Goal: Task Accomplishment & Management: Manage account settings

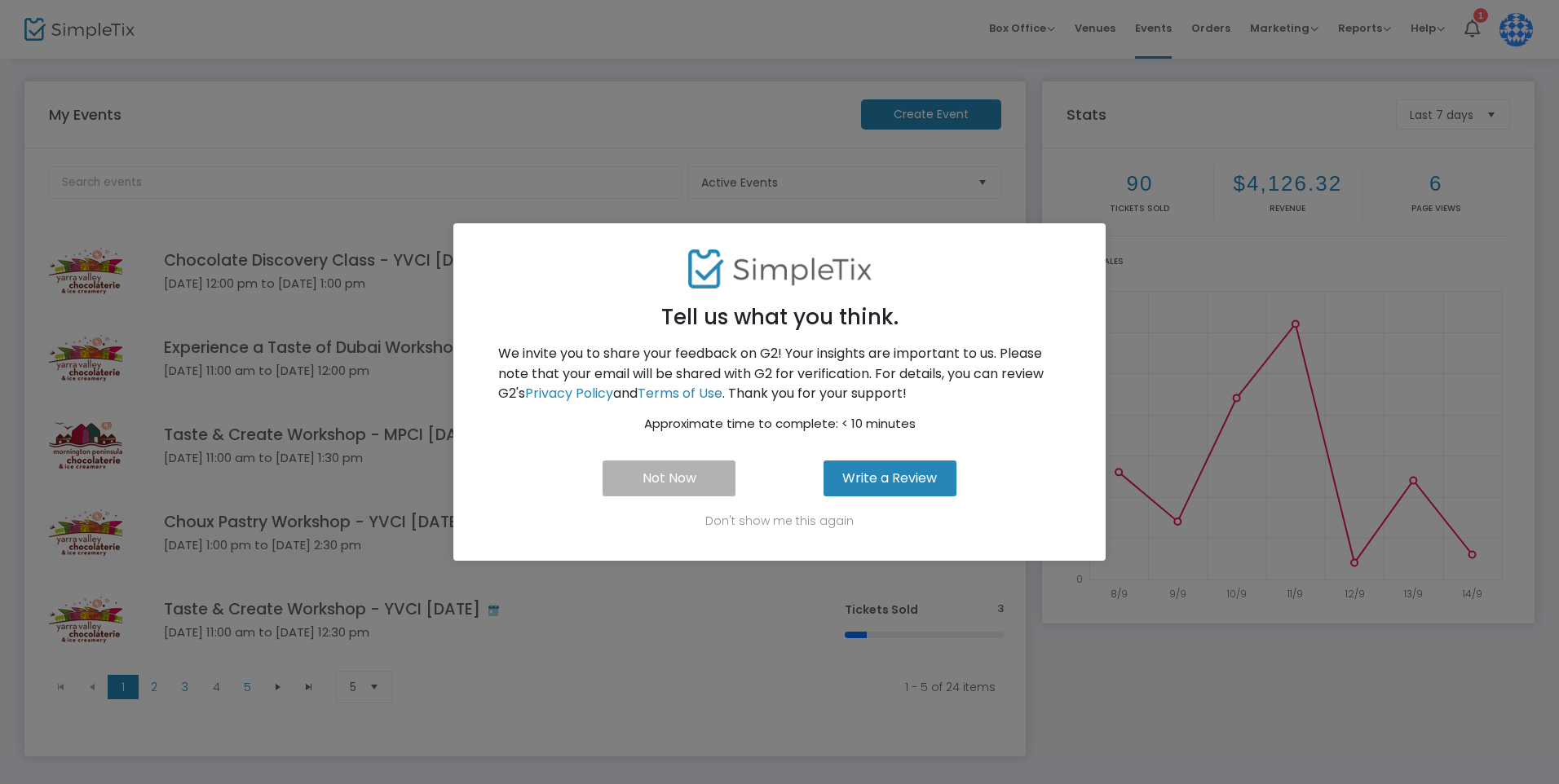
click at [676, 482] on button "Not Now" at bounding box center [669, 478] width 133 height 36
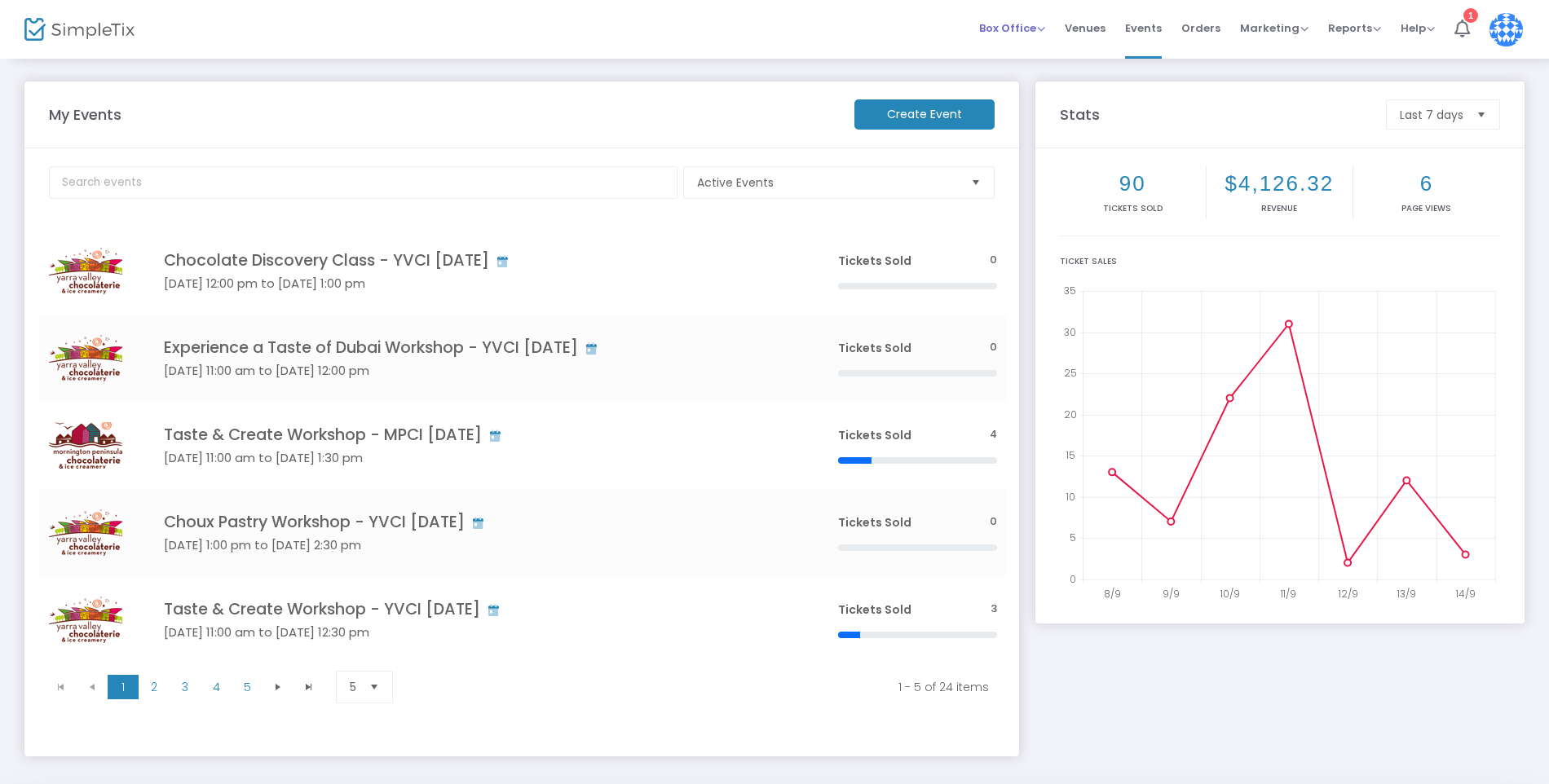
click at [1007, 43] on span "Box Office Sell Tickets Bookings Sell Season Pass" at bounding box center [1012, 28] width 66 height 42
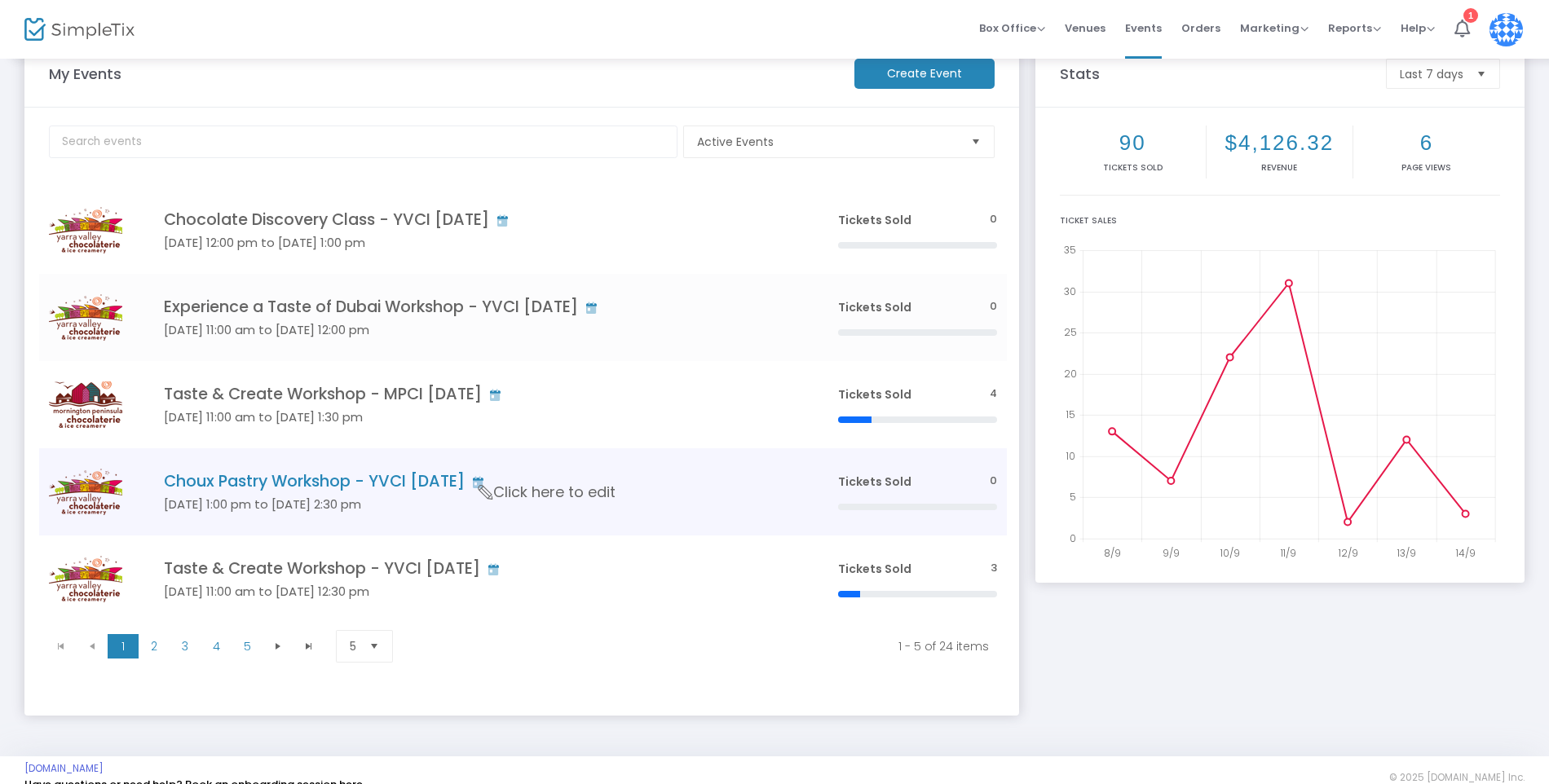
scroll to position [62, 0]
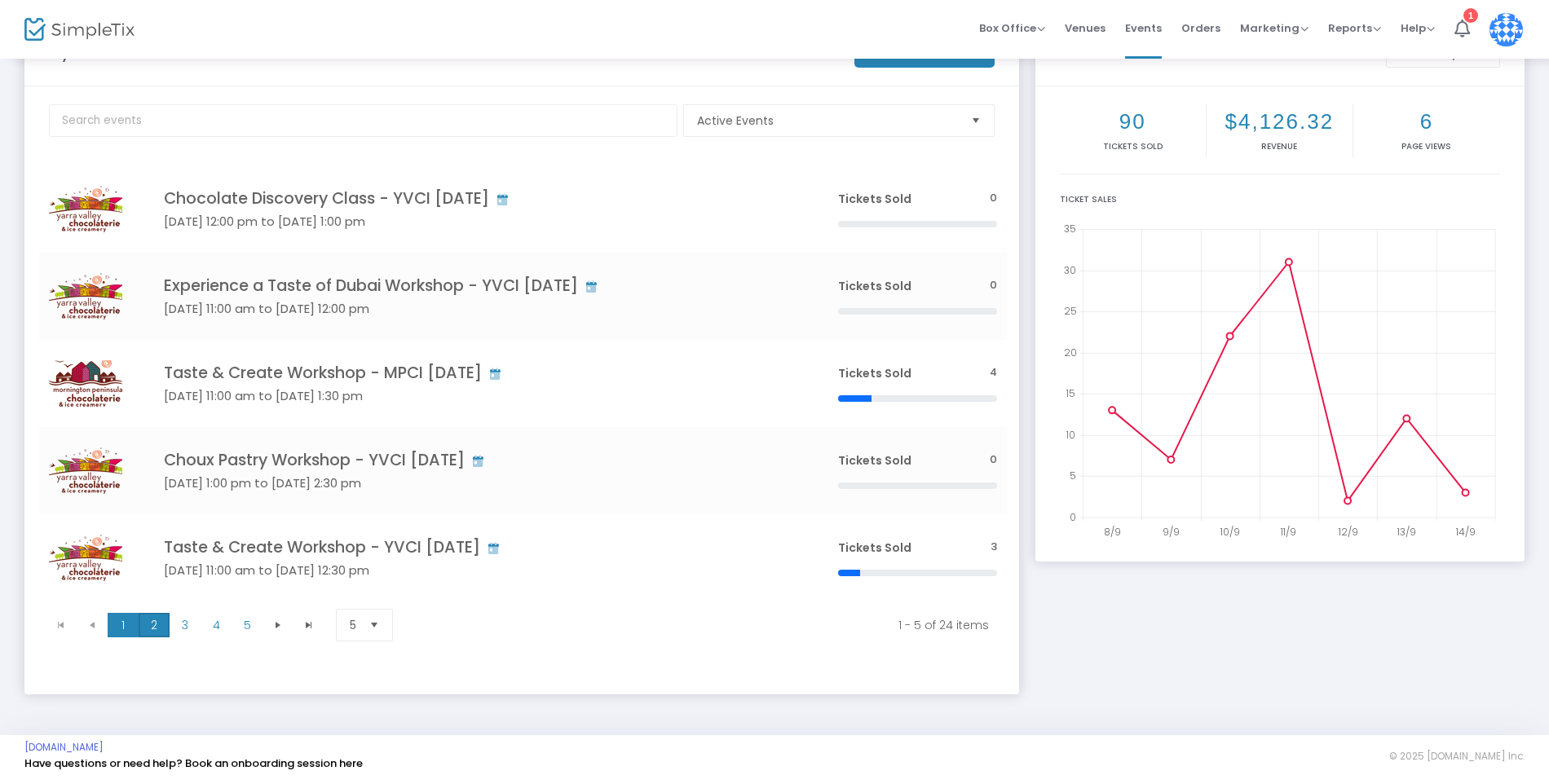
click at [145, 626] on span "2" at bounding box center [154, 625] width 31 height 25
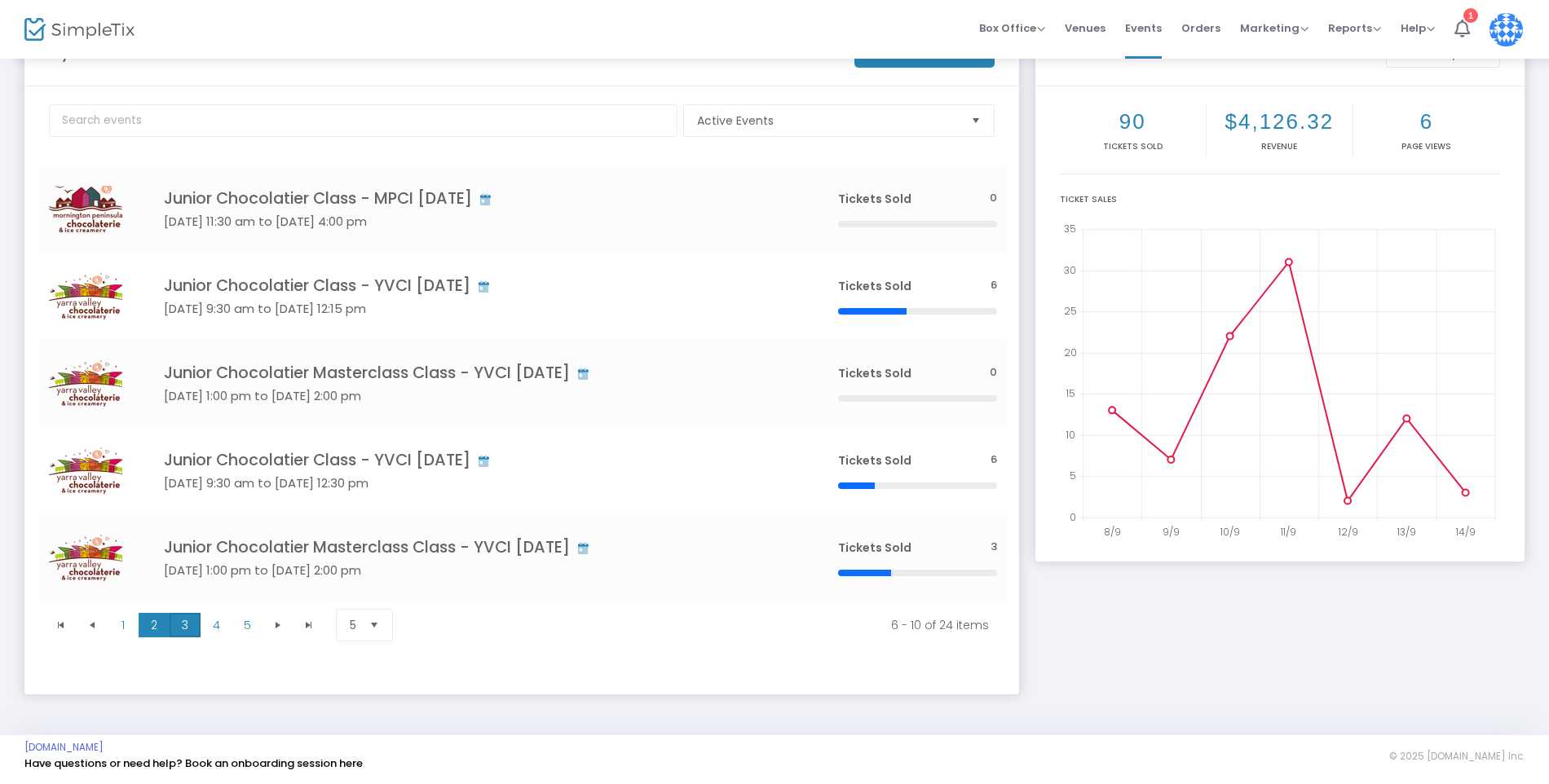
click at [192, 622] on span "3" at bounding box center [185, 625] width 31 height 25
click at [226, 618] on span "4" at bounding box center [216, 625] width 31 height 25
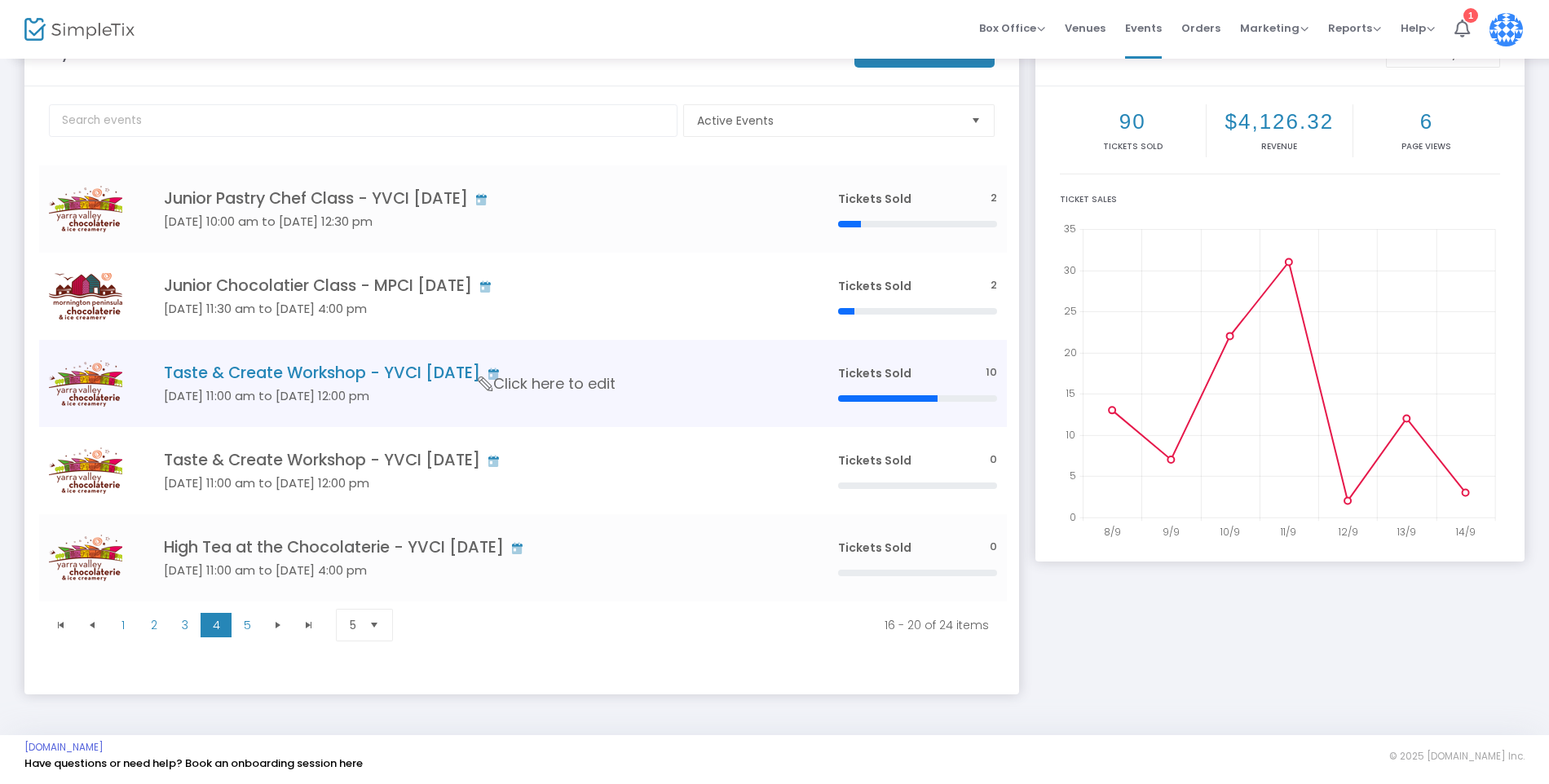
click at [262, 382] on h4 "Taste & Create Workshop - YVCI [DATE]" at bounding box center [476, 373] width 626 height 19
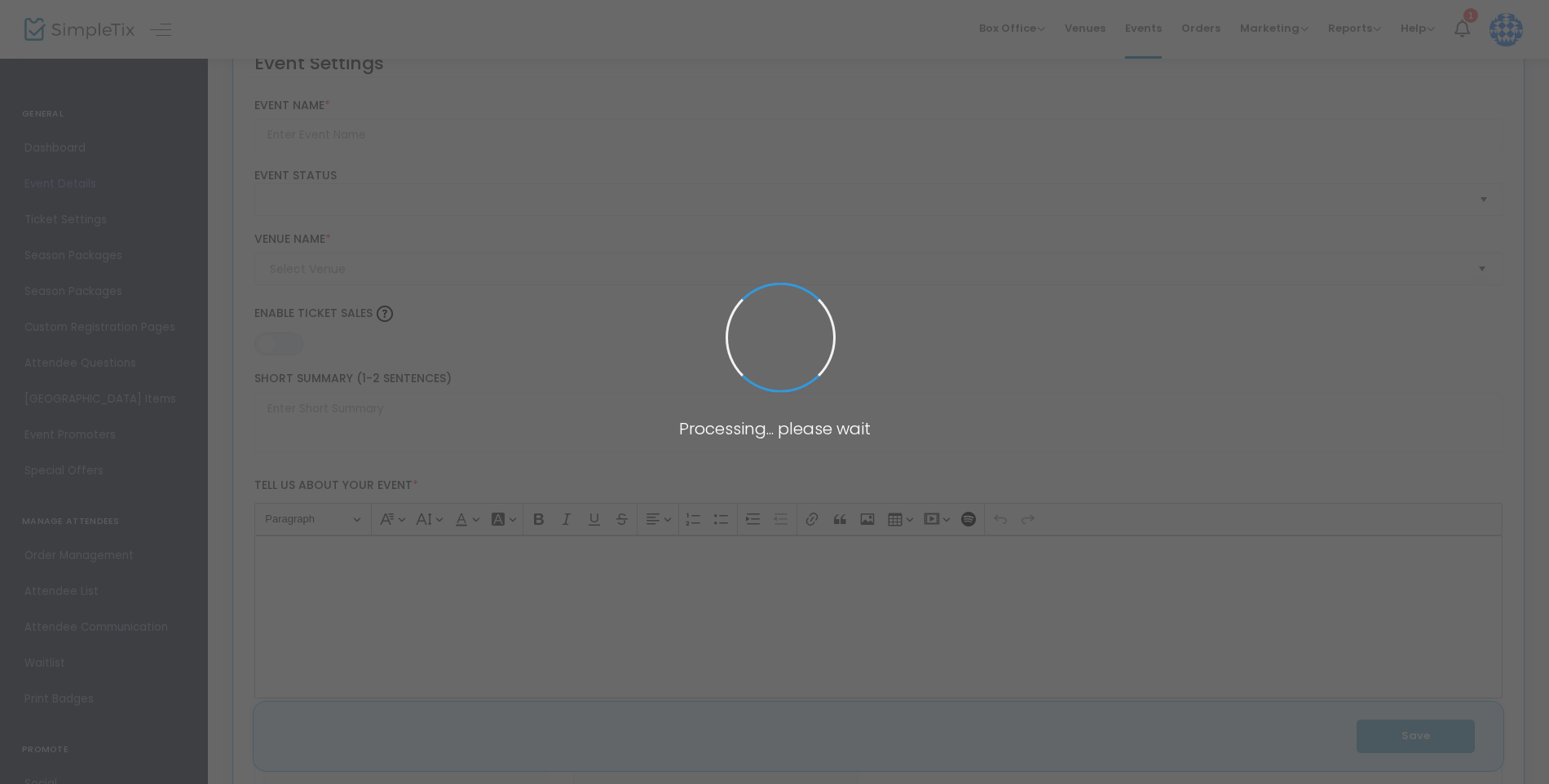
type input "Taste & Create Workshop - YVCI [DATE]"
type textarea "Taste & Create Workshop"
type input "10.000 %"
type input "Register Now"
type input "Yarra Valley Chocolaterie & Ice Creamery (YVCI)"
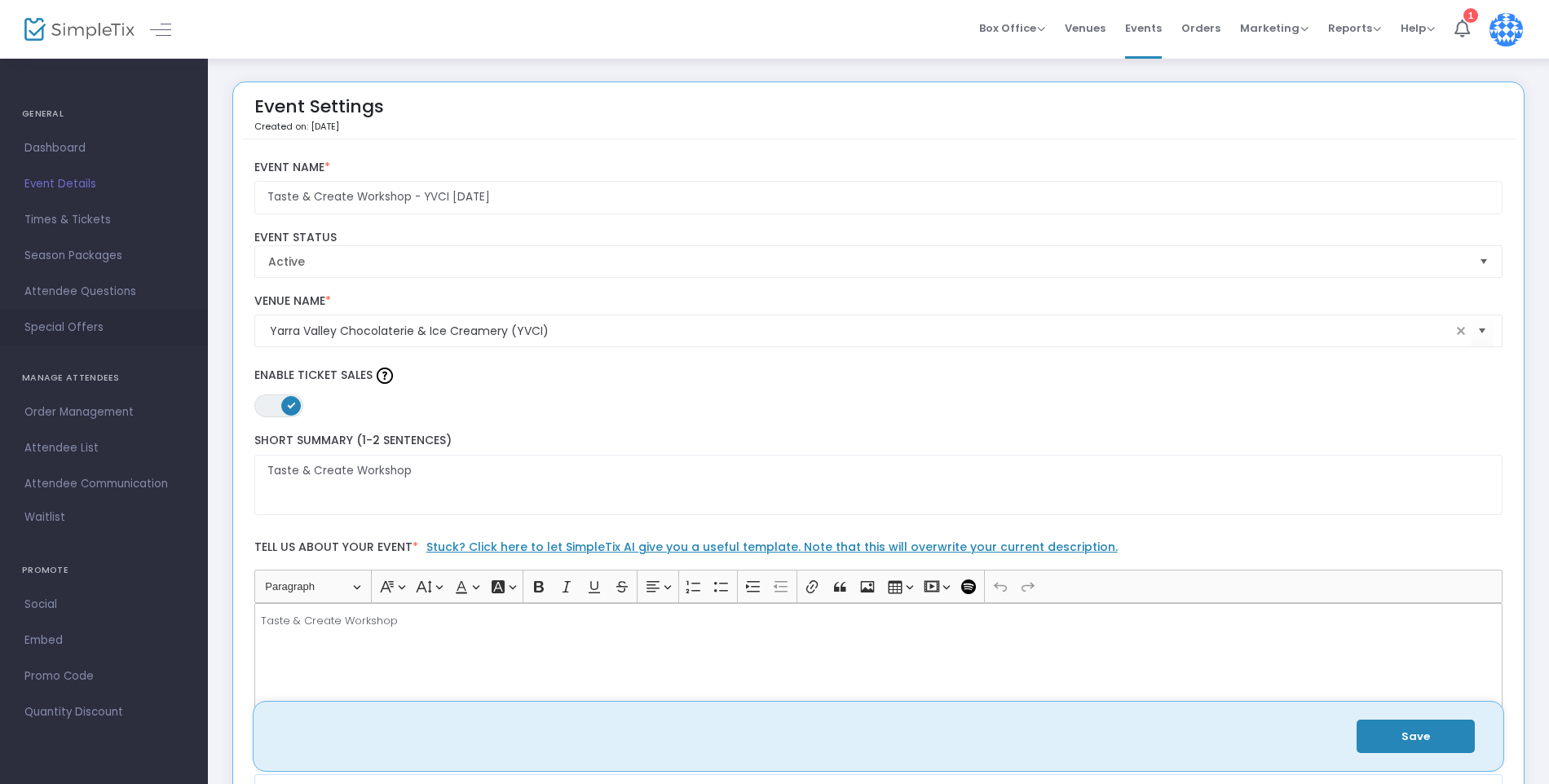
click at [59, 329] on span "Special Offers" at bounding box center [104, 328] width 159 height 21
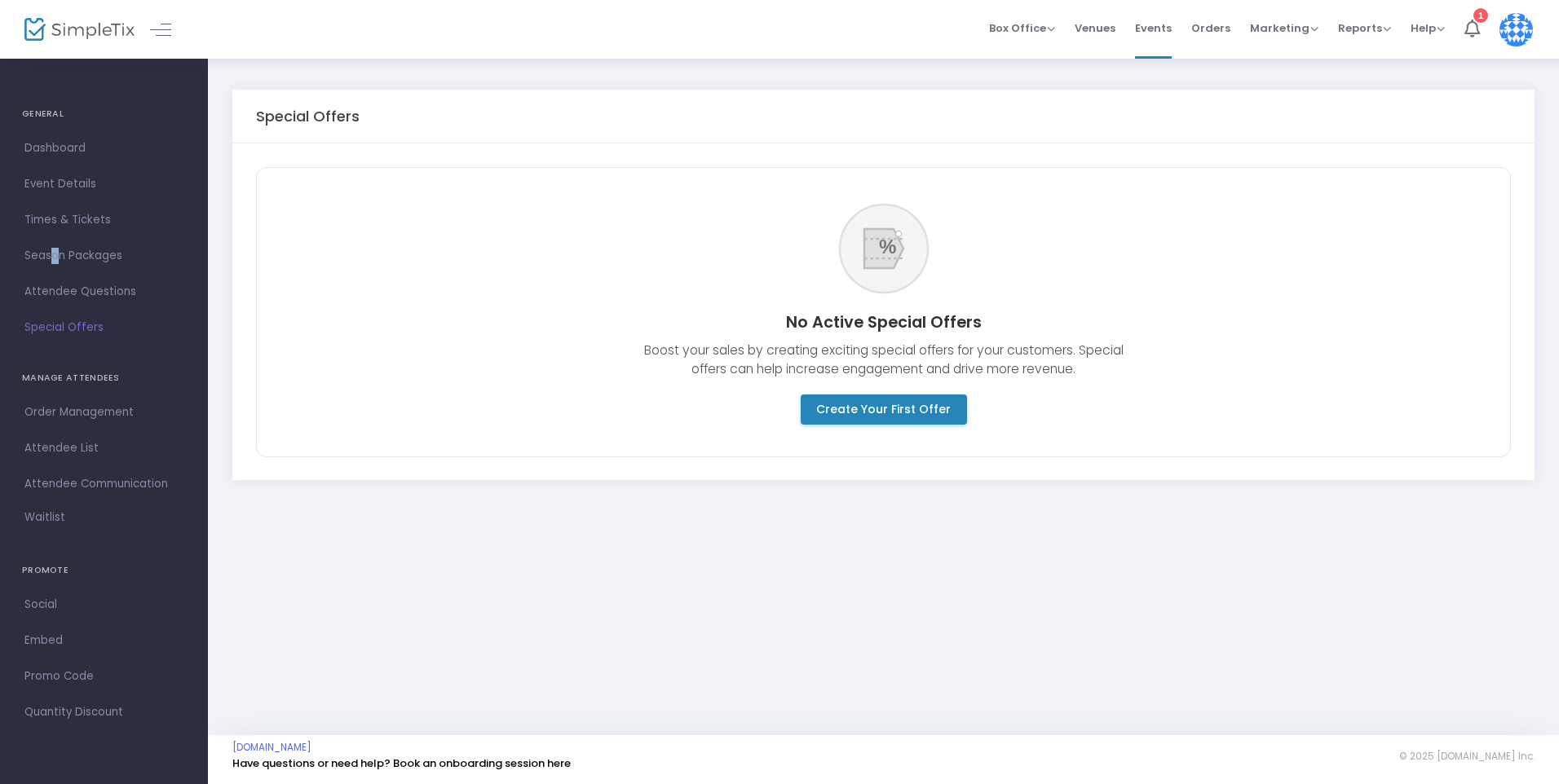
click at [49, 254] on span "Season Packages" at bounding box center [104, 256] width 159 height 21
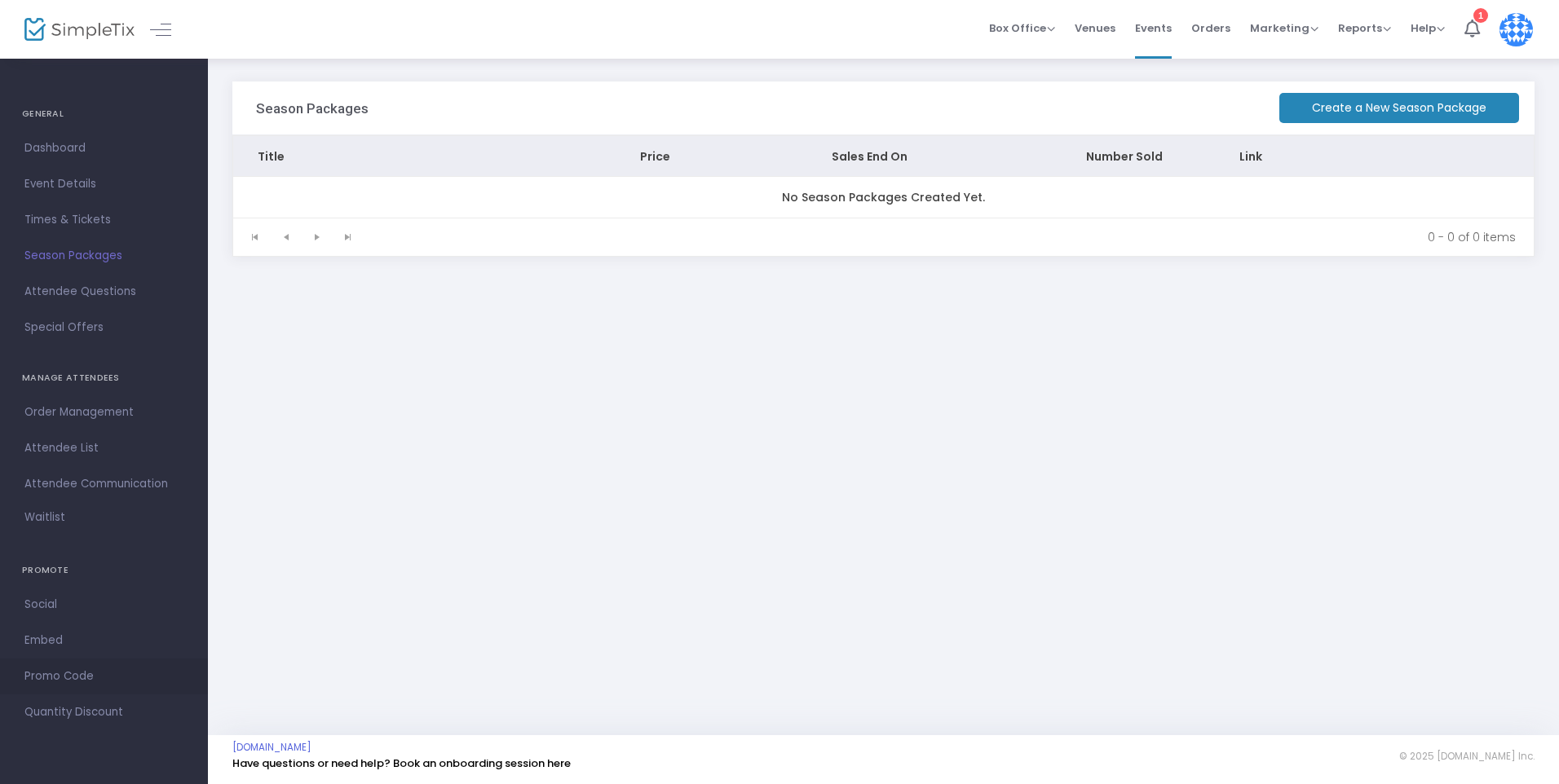
click at [85, 679] on span "Promo Code" at bounding box center [104, 676] width 159 height 21
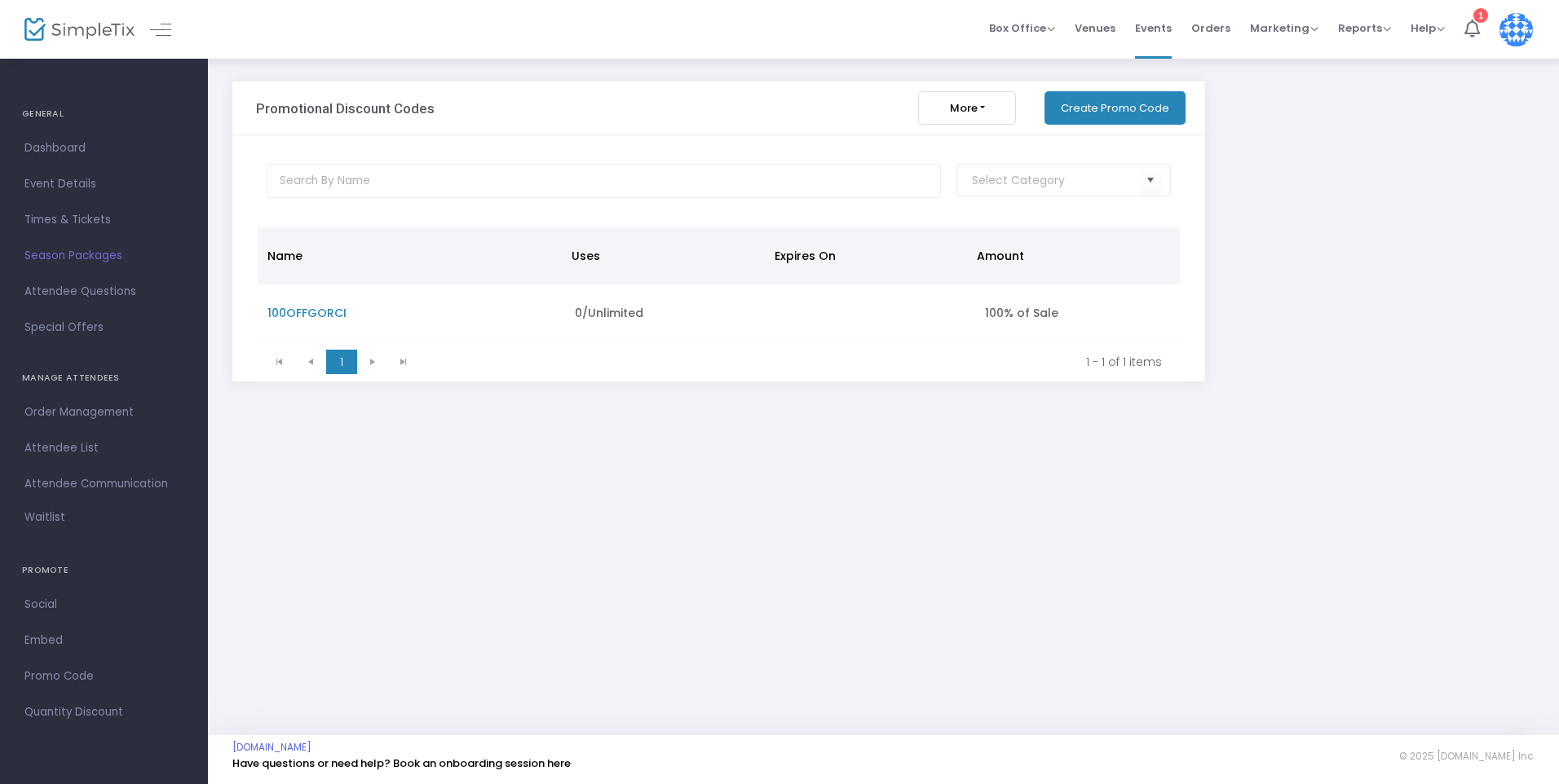
click at [371, 361] on kendo-pager-next-buttons at bounding box center [389, 362] width 62 height 25
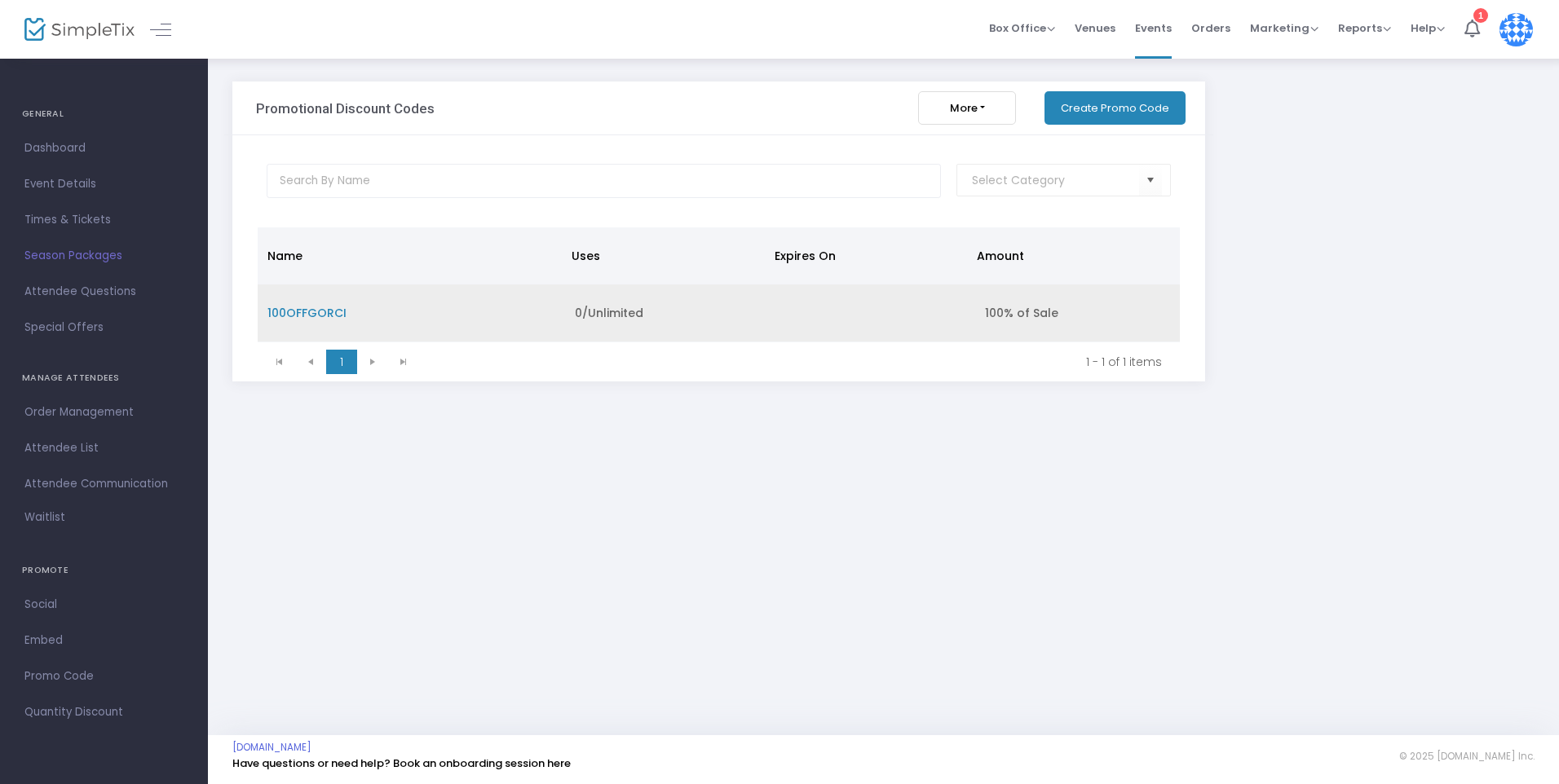
click at [354, 307] on td "100OFFGORCI" at bounding box center [411, 313] width 308 height 58
click at [305, 313] on span "100OFFGORCI" at bounding box center [307, 313] width 79 height 16
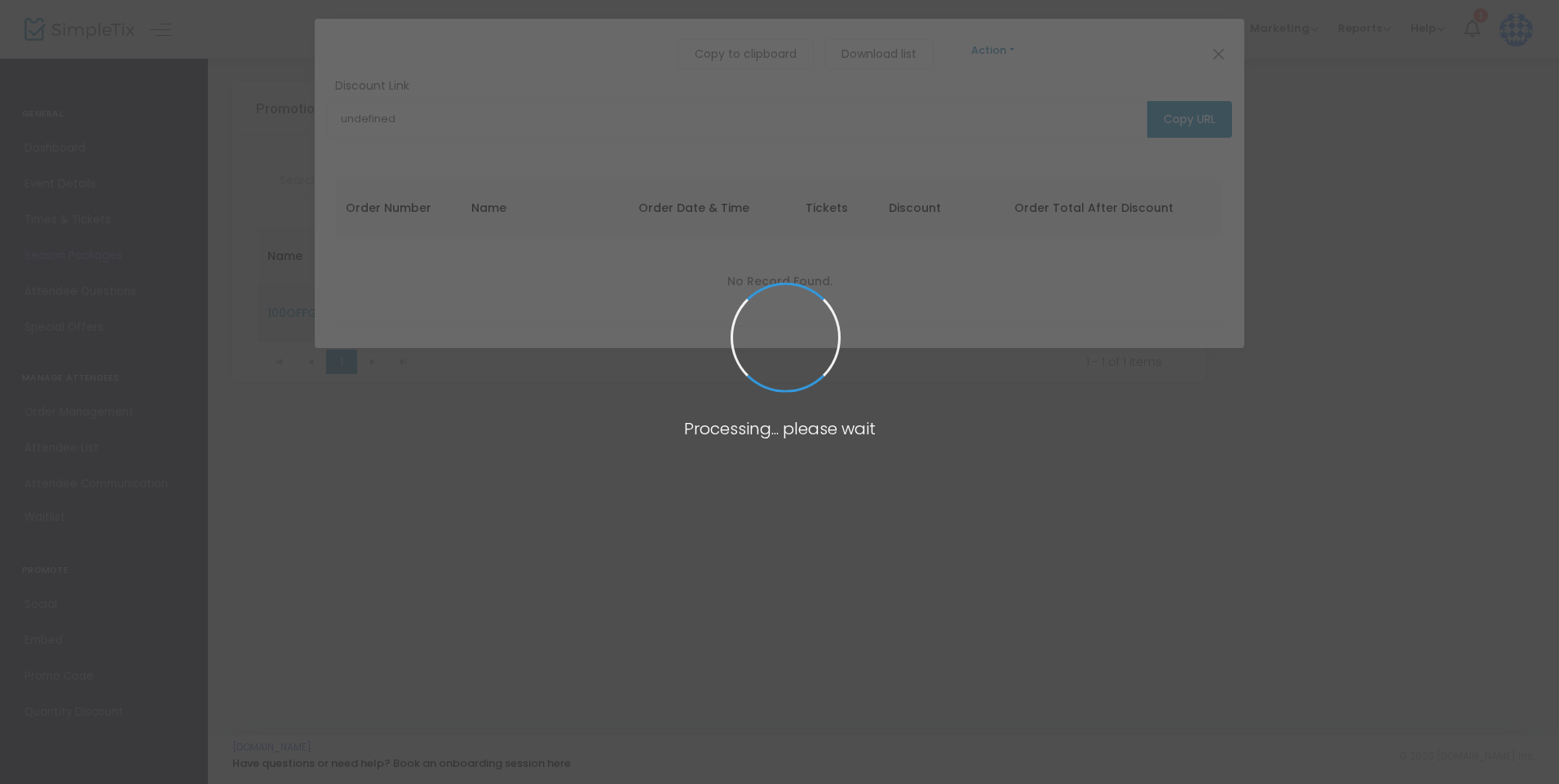
type input "[URL][DOMAIN_NAME]"
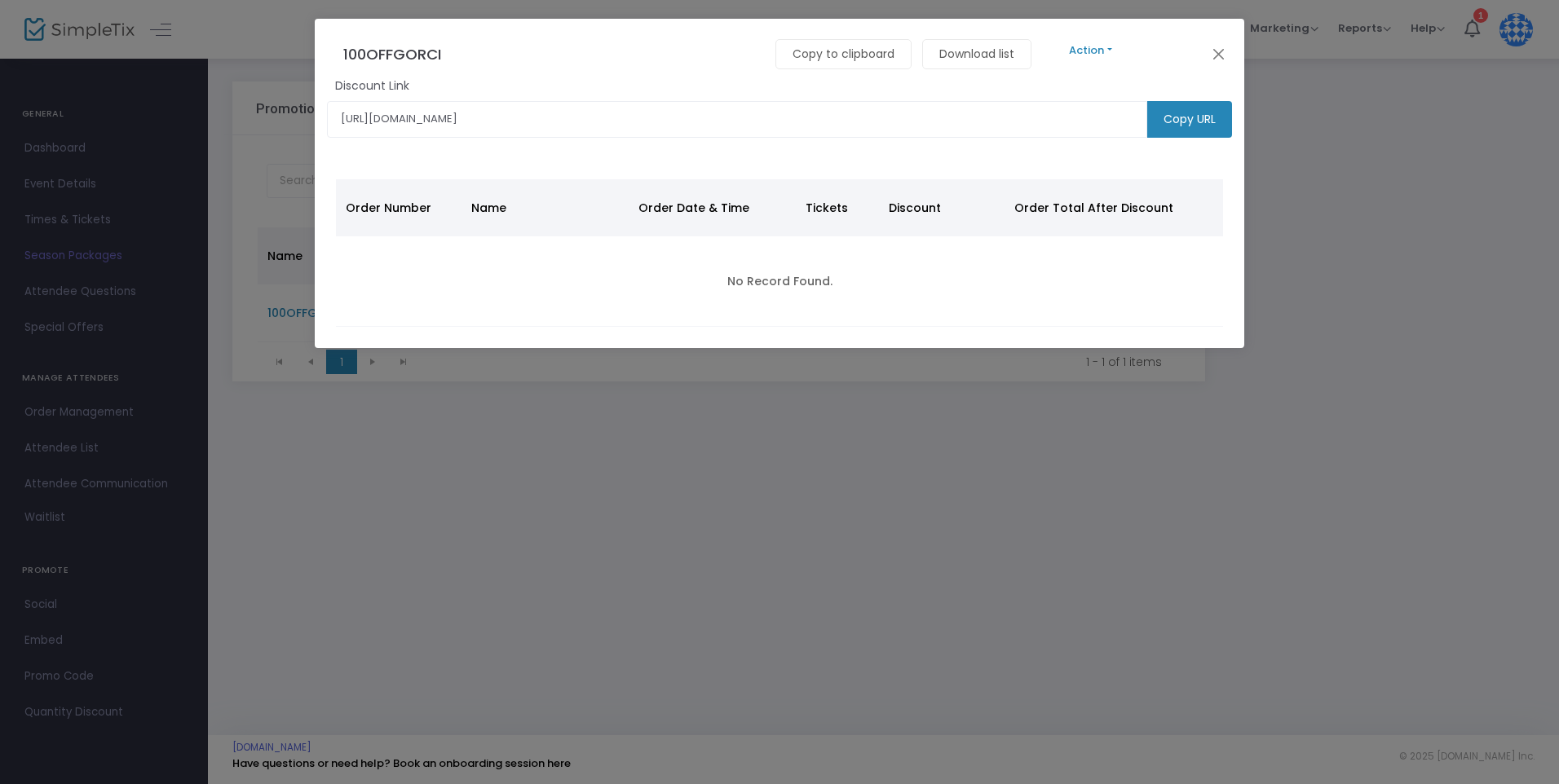
click at [1186, 121] on m-button "Copy URL" at bounding box center [1190, 119] width 85 height 37
drag, startPoint x: 987, startPoint y: 122, endPoint x: 211, endPoint y: 137, distance: 776.1
click at [211, 137] on ngb-modal-window "100OFFGORCI Copy to clipboard Download list Action Edit Delete Discount Link [U…" at bounding box center [780, 392] width 1559 height 784
click at [1213, 58] on button "Close" at bounding box center [1219, 54] width 21 height 21
